Goal: Transaction & Acquisition: Purchase product/service

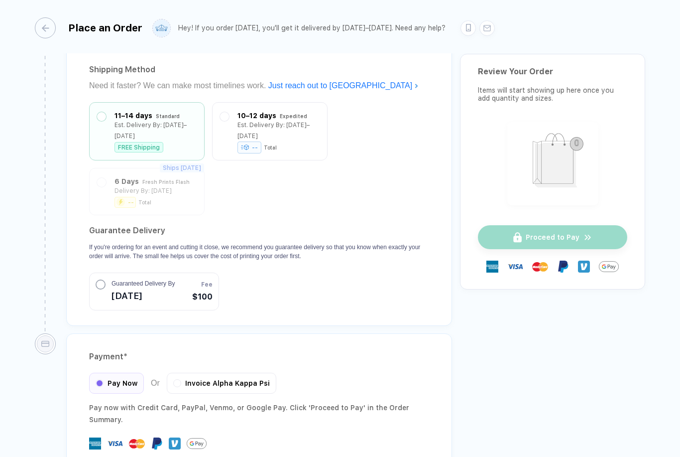
scroll to position [839, 0]
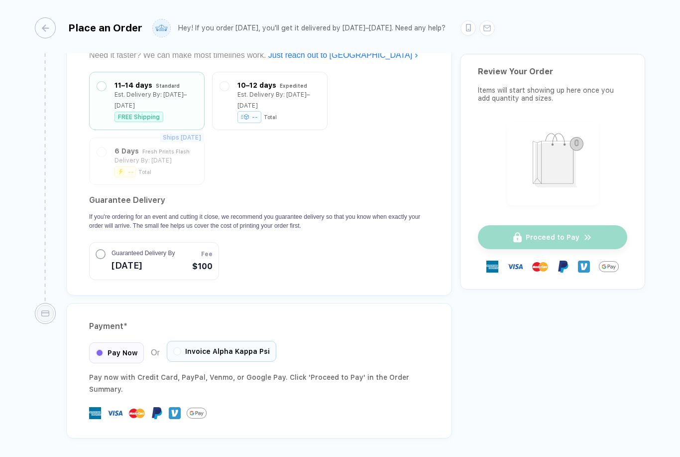
click at [180, 347] on div at bounding box center [177, 351] width 8 height 8
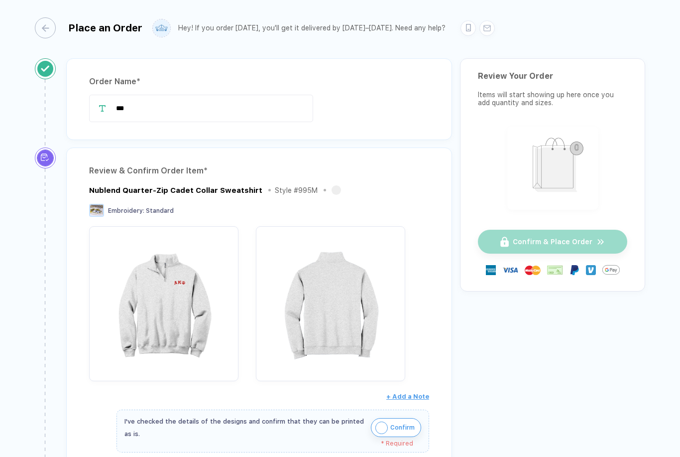
scroll to position [0, 0]
click at [177, 107] on input "***" at bounding box center [201, 108] width 224 height 27
type input "*"
type input "**********"
click at [354, 161] on div "Review & Confirm Order Item * Nublend Quarter-Zip Cadet Collar Sweatshirt Style…" at bounding box center [259, 338] width 386 height 383
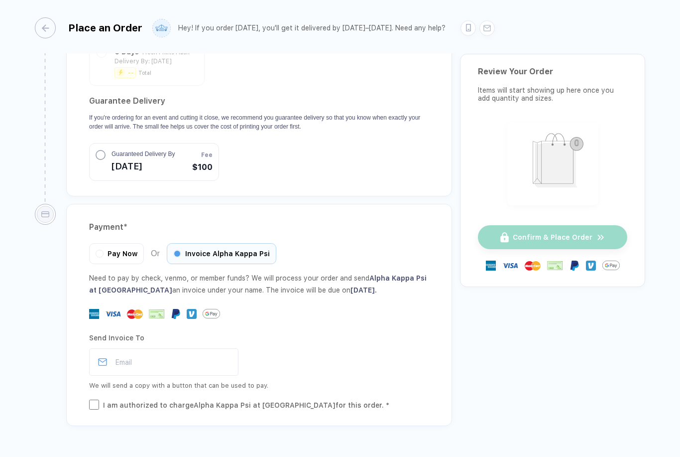
scroll to position [967, 0]
click at [104, 253] on div "Pay Now" at bounding box center [116, 254] width 55 height 21
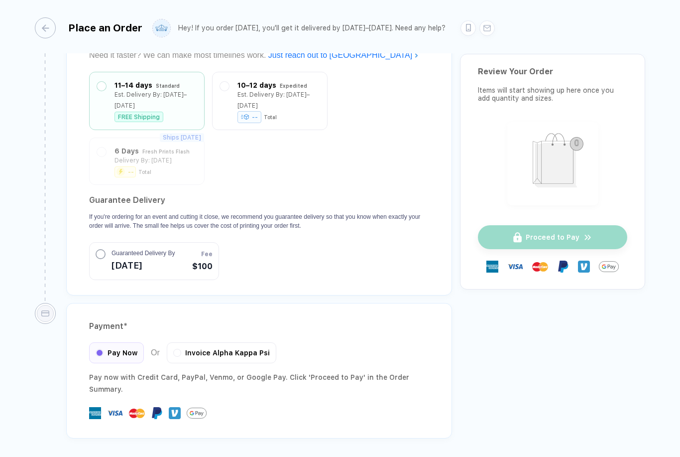
scroll to position [32, 0]
click at [183, 341] on div "Invoice Alpha Kappa Psi" at bounding box center [222, 351] width 110 height 21
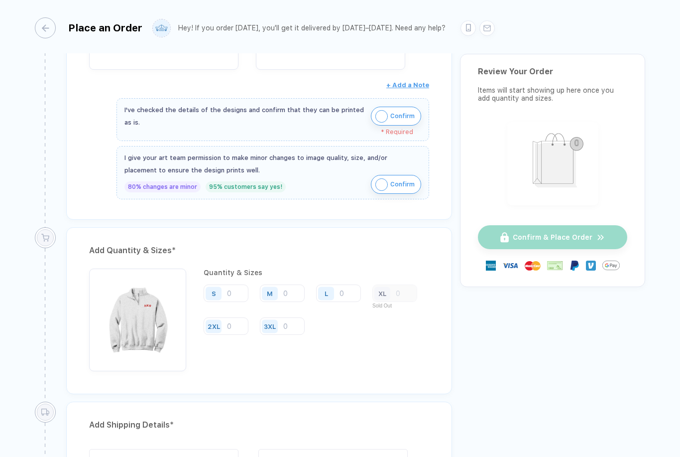
scroll to position [393, 0]
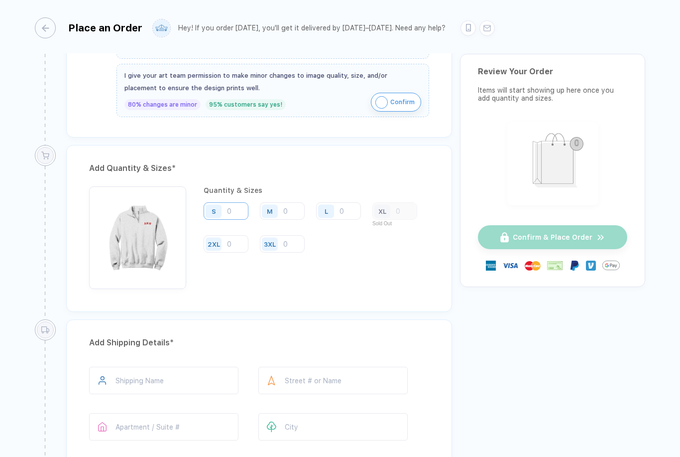
click at [237, 202] on input "number" at bounding box center [226, 210] width 45 height 17
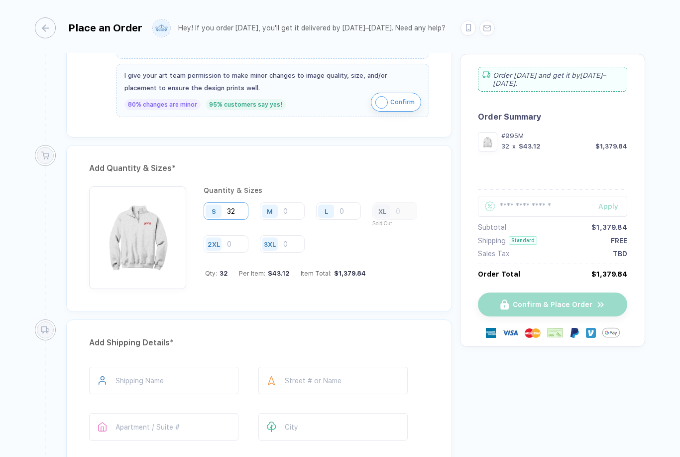
type input "3"
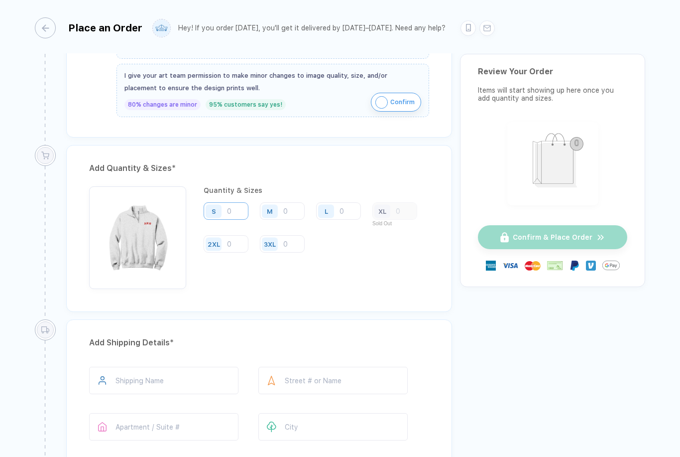
type input "5"
click at [364, 214] on div "S M L XL Sold Out 2XL 3XL" at bounding box center [317, 227] width 226 height 51
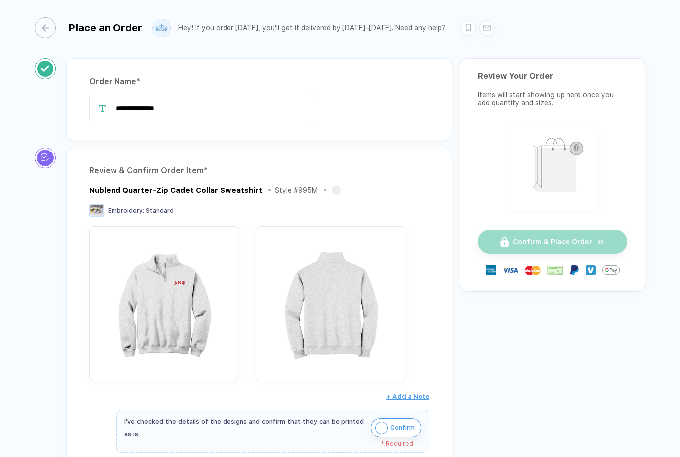
scroll to position [0, 0]
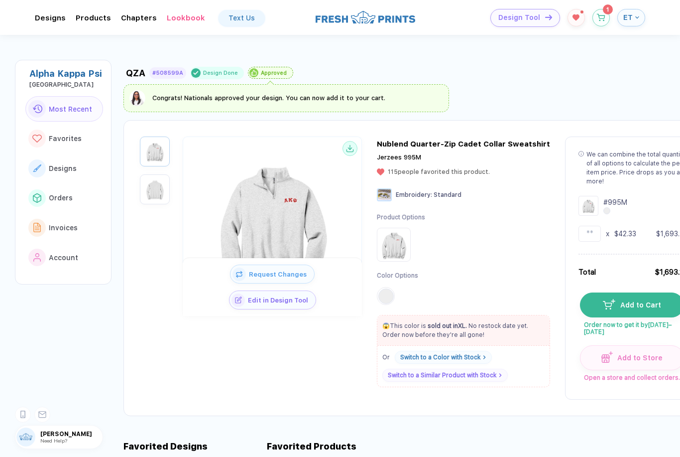
click at [159, 177] on img "button" at bounding box center [154, 189] width 25 height 25
click at [155, 139] on img "button" at bounding box center [154, 151] width 25 height 25
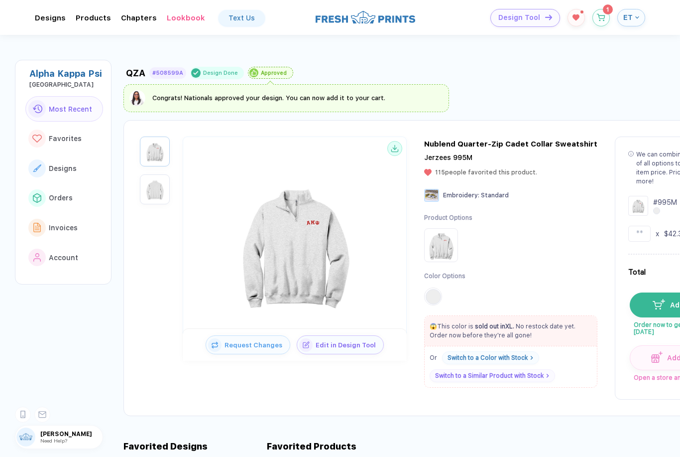
click at [473, 139] on div "Nublend Quarter-Zip Cadet Collar Sweatshirt" at bounding box center [510, 143] width 173 height 9
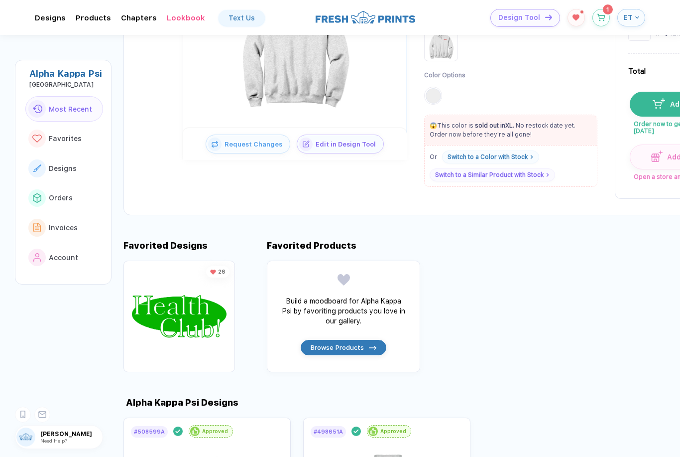
click at [350, 200] on div "Request Changes Edit in Design Tool Nublend Quarter-Zip Cadet Collar Sweatshirt…" at bounding box center [446, 67] width 644 height 296
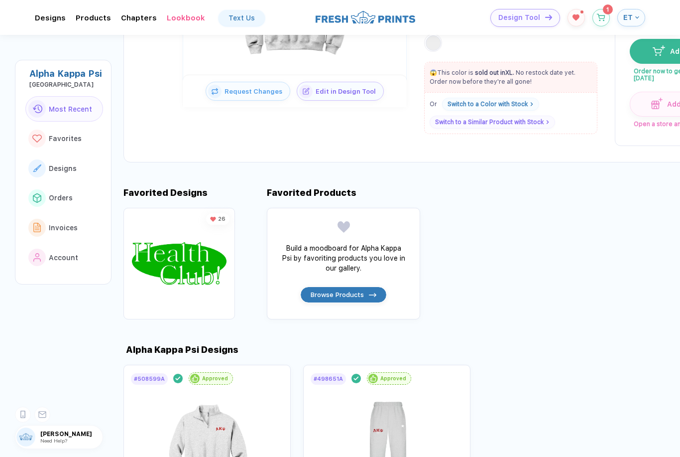
scroll to position [228, 0]
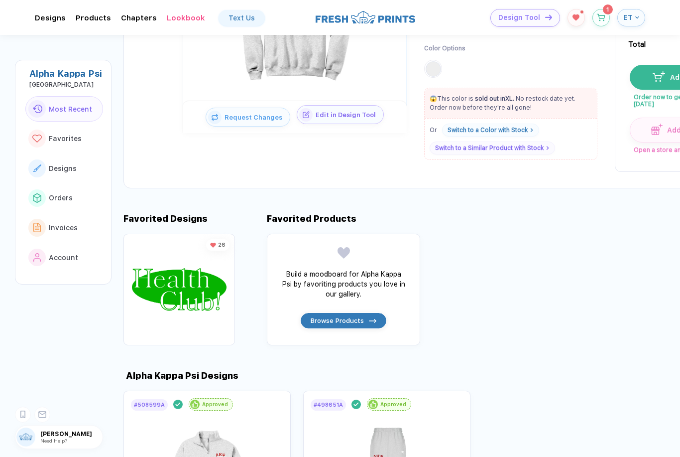
click at [361, 111] on span "Edit in Design Tool" at bounding box center [348, 114] width 71 height 7
